Goal: Information Seeking & Learning: Learn about a topic

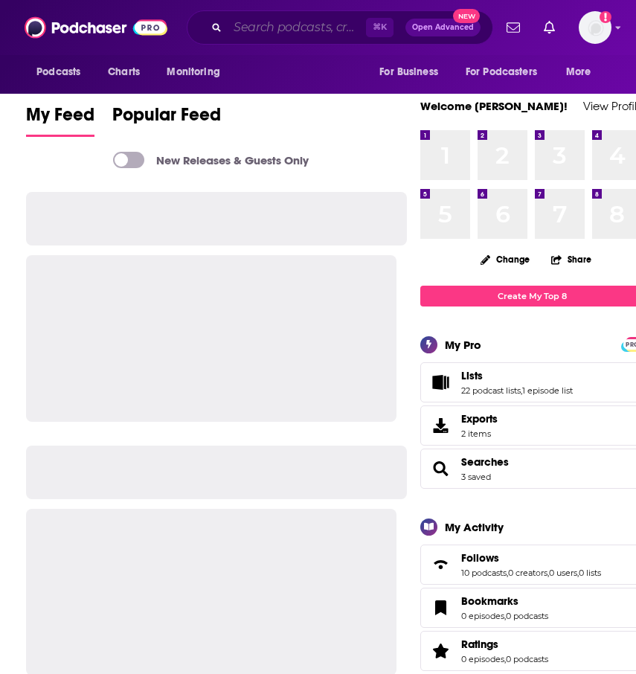
click at [260, 28] on input "Search podcasts, credits, & more..." at bounding box center [297, 28] width 138 height 24
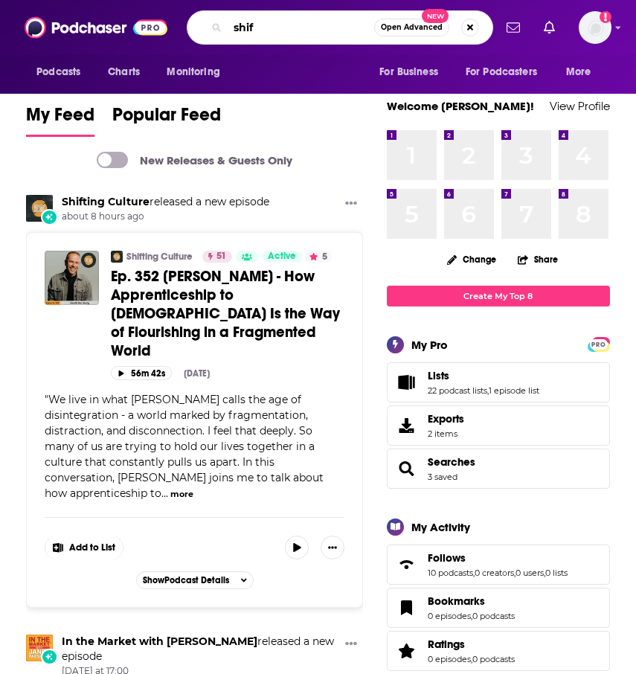
type input "shift"
click at [107, 205] on link "Shifting Culture" at bounding box center [106, 201] width 88 height 13
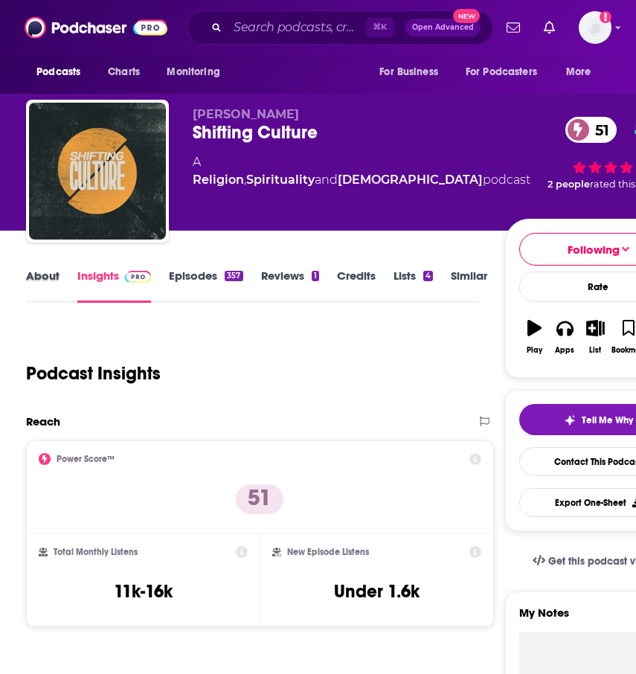
click at [63, 281] on div "About" at bounding box center [51, 286] width 51 height 34
click at [50, 277] on link "About" at bounding box center [42, 286] width 33 height 34
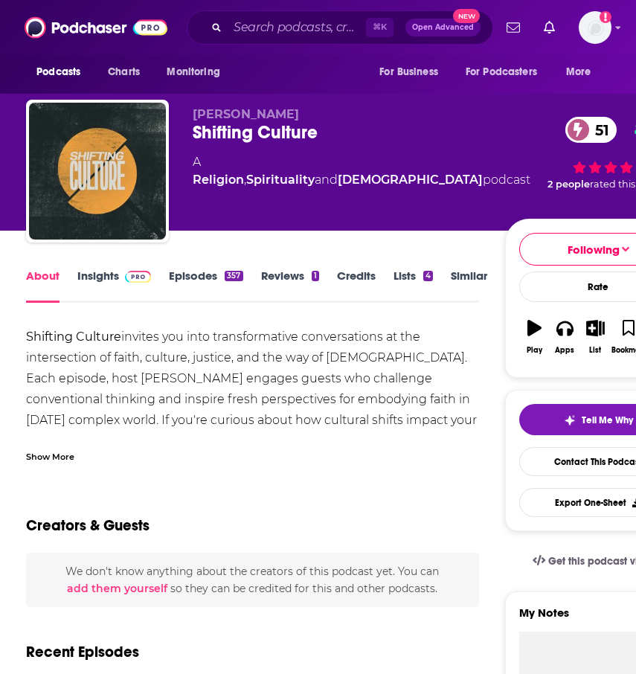
click at [63, 457] on div "Show More" at bounding box center [50, 456] width 48 height 14
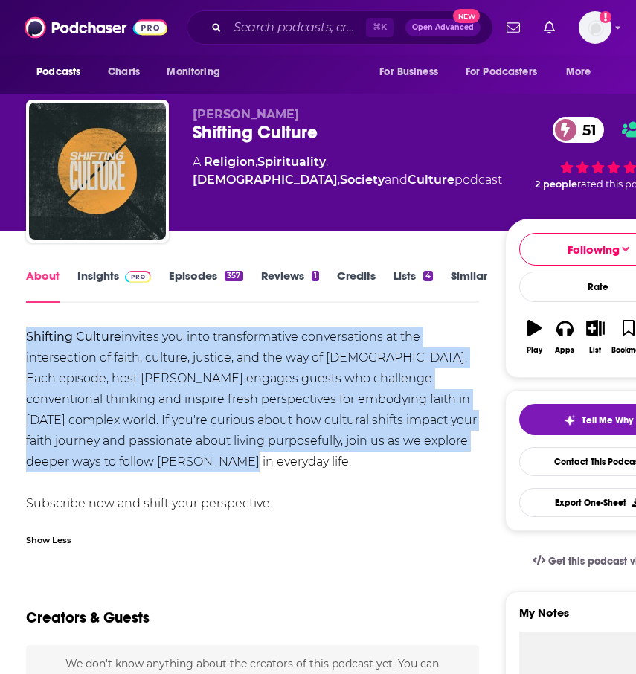
drag, startPoint x: 31, startPoint y: 336, endPoint x: 313, endPoint y: 471, distance: 312.8
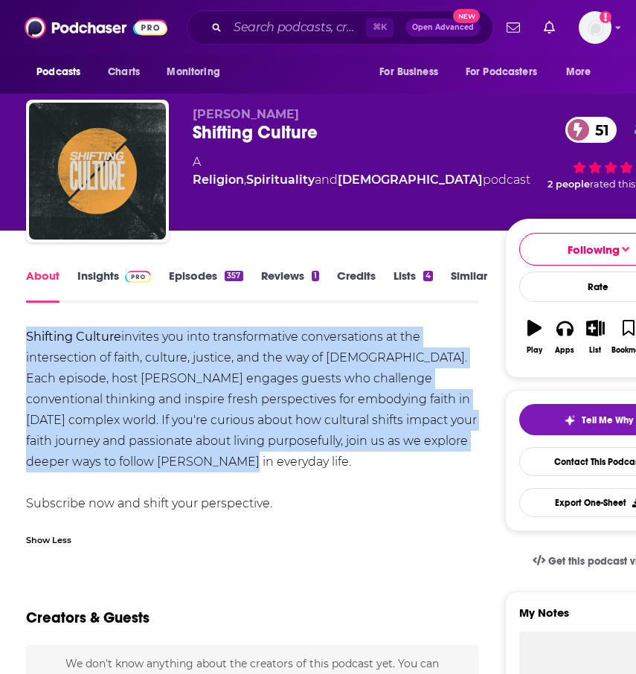
copy div "Shifting Culture invites you into transformative conversations at the intersect…"
